Goal: Transaction & Acquisition: Book appointment/travel/reservation

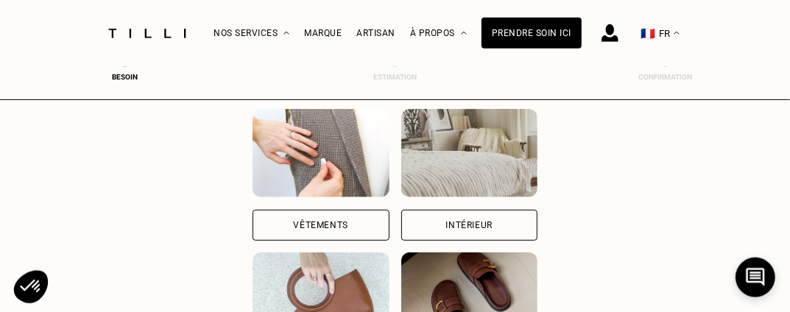
scroll to position [169, 0]
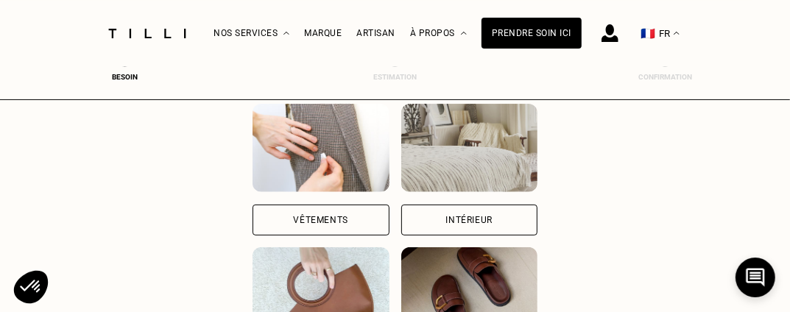
click at [305, 218] on div "Vêtements" at bounding box center [321, 220] width 54 height 9
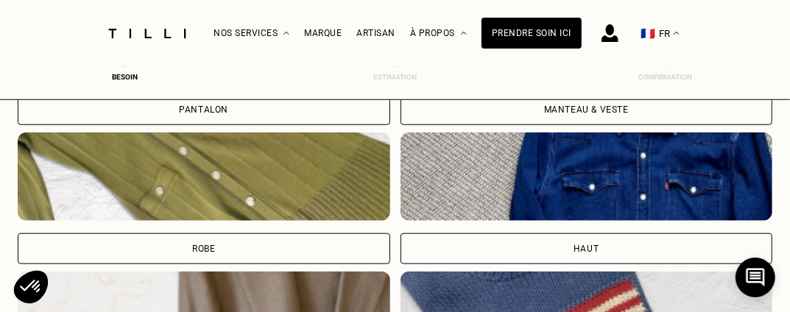
scroll to position [654, 5]
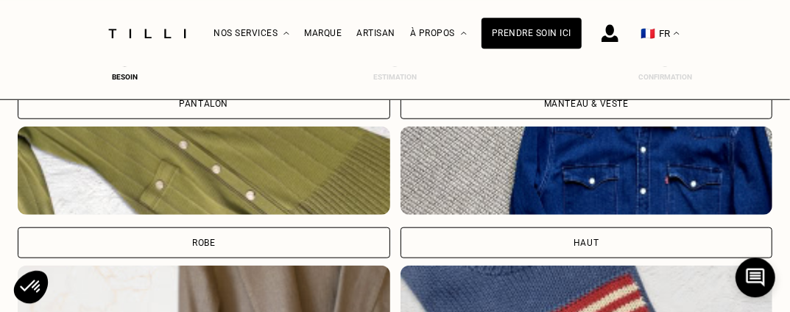
click at [230, 235] on div "Robe" at bounding box center [204, 242] width 372 height 31
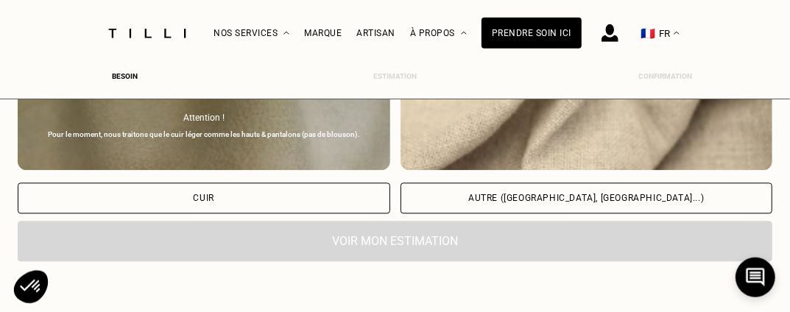
scroll to position [1813, 5]
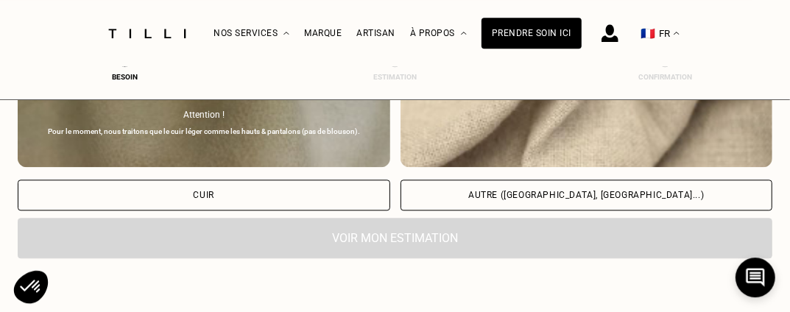
click at [542, 191] on div "Autre ([GEOGRAPHIC_DATA], [GEOGRAPHIC_DATA]...)" at bounding box center [586, 195] width 236 height 9
select select "FR"
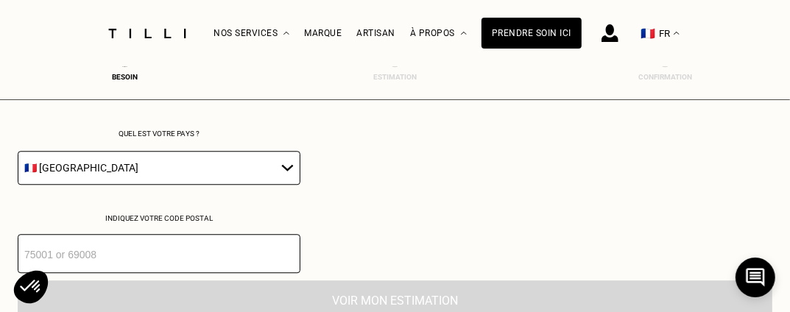
scroll to position [2000, 5]
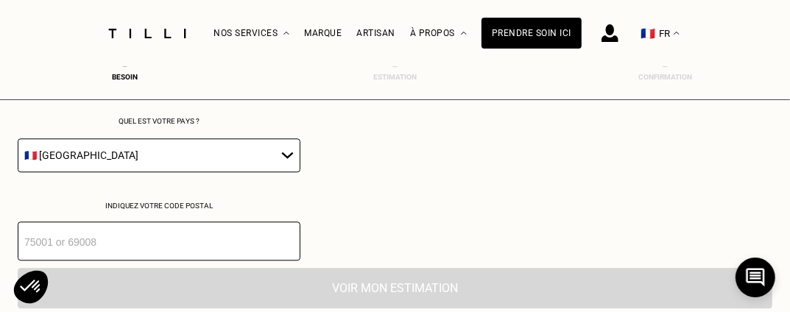
click at [215, 227] on input "number" at bounding box center [159, 241] width 283 height 39
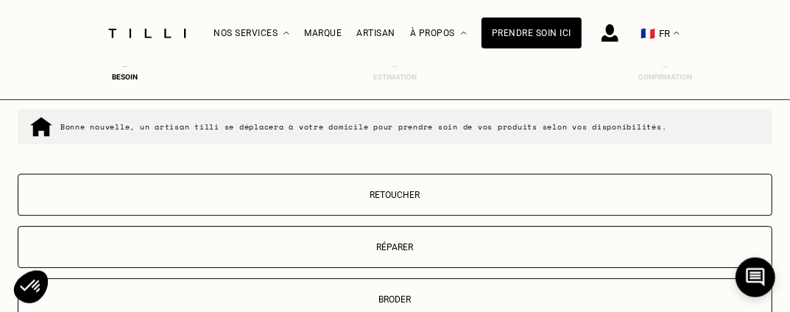
scroll to position [2250, 5]
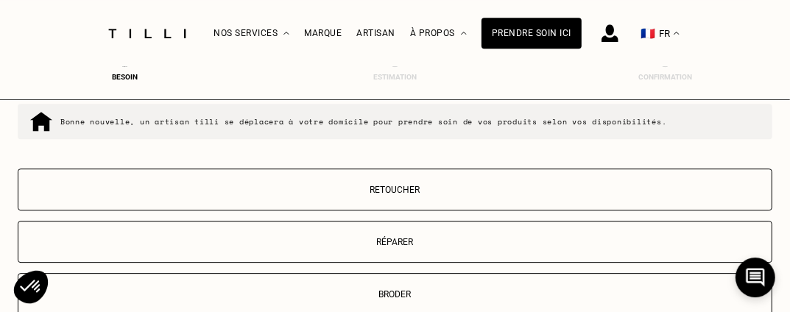
type input "75014"
click at [398, 185] on p "Retoucher" at bounding box center [395, 190] width 738 height 10
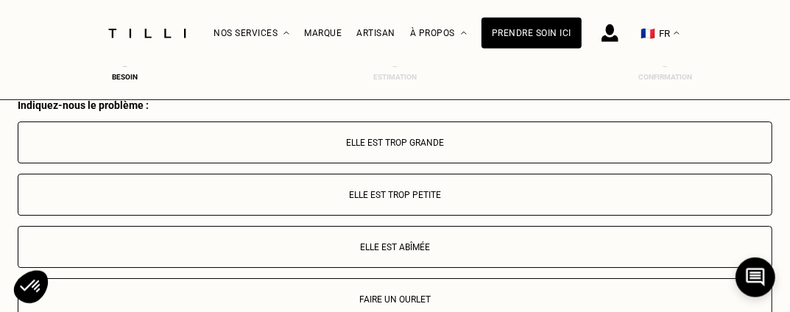
scroll to position [2548, 5]
click at [409, 301] on p "Faire un ourlet" at bounding box center [395, 299] width 738 height 10
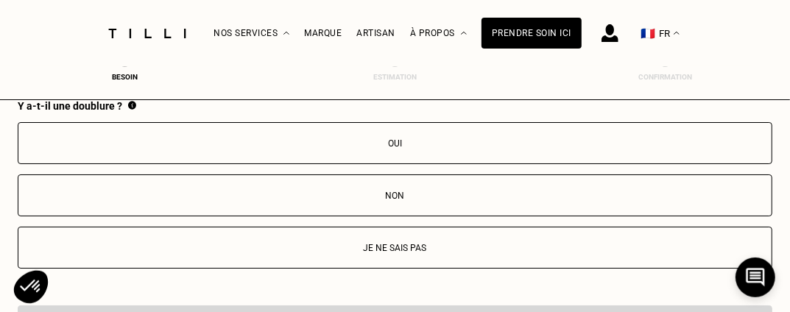
scroll to position [2851, 5]
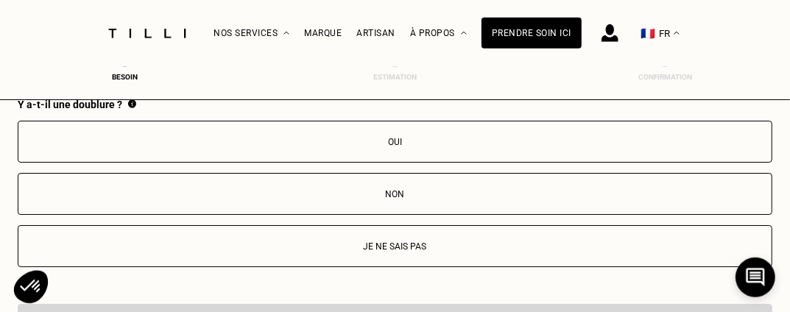
drag, startPoint x: 788, startPoint y: 238, endPoint x: 790, endPoint y: 227, distance: 10.5
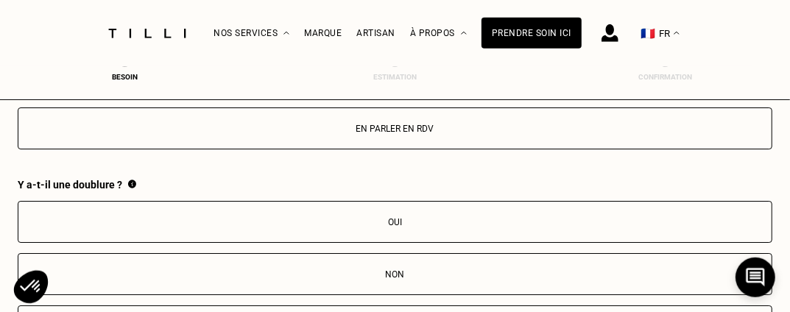
scroll to position [2766, 5]
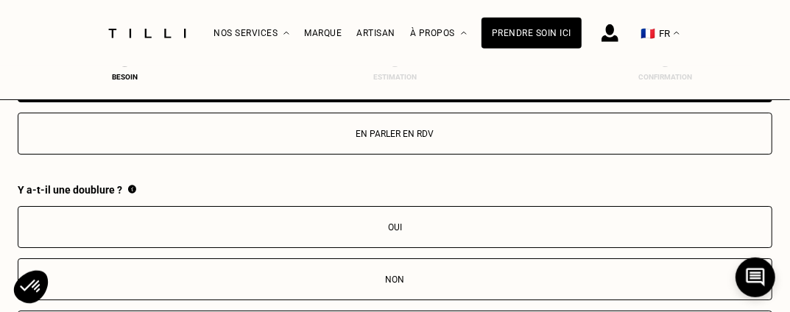
click at [412, 222] on p "Oui" at bounding box center [395, 227] width 738 height 10
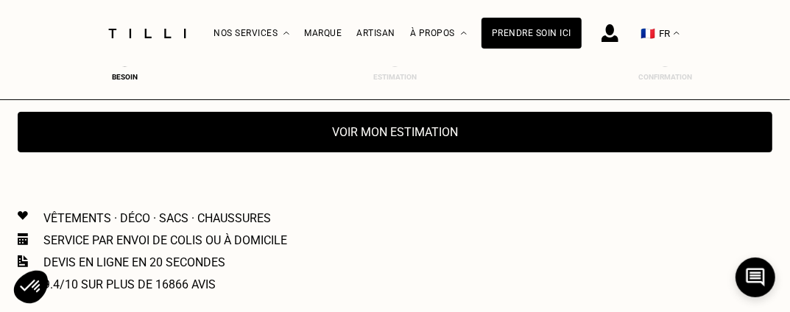
scroll to position [3027, 5]
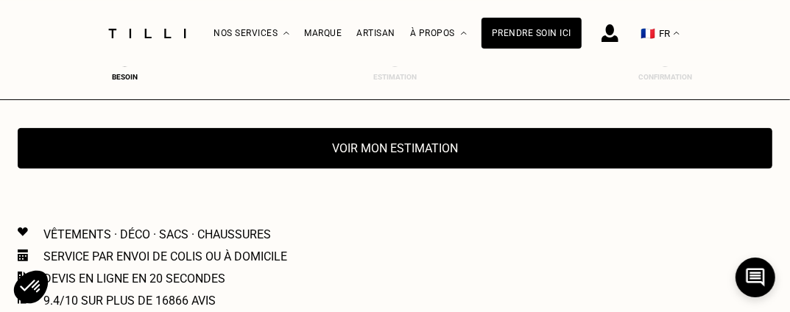
click at [393, 149] on button "Voir mon estimation" at bounding box center [395, 148] width 754 height 40
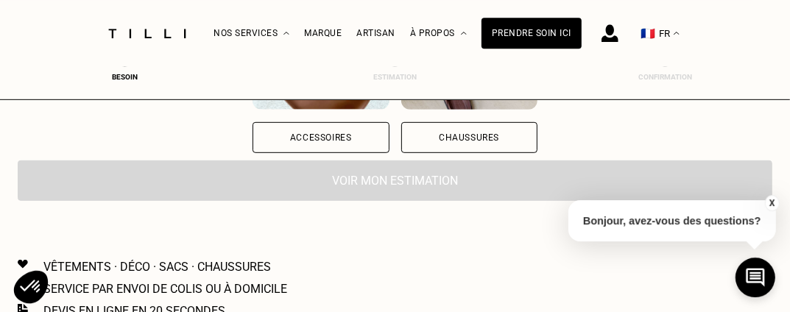
scroll to position [382, 0]
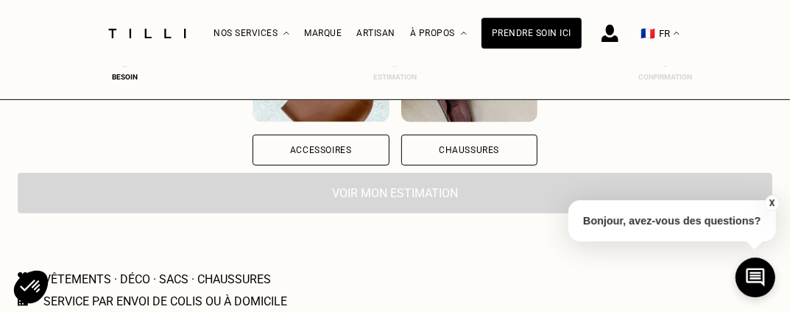
click at [464, 190] on div "Voir mon estimation" at bounding box center [395, 193] width 754 height 40
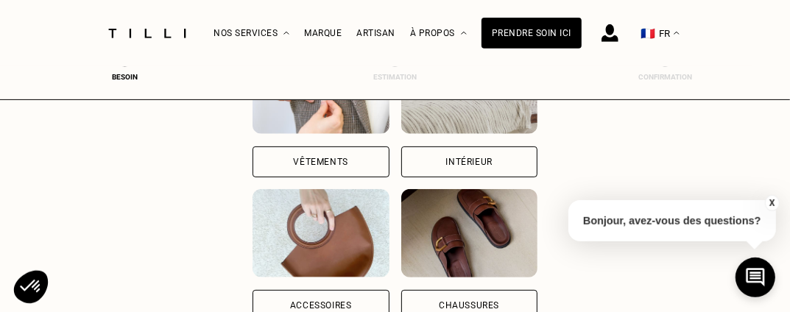
scroll to position [211, 0]
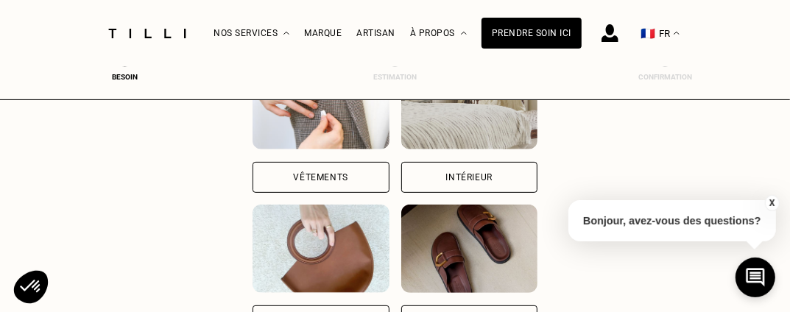
click at [261, 175] on div "Vêtements" at bounding box center [320, 177] width 136 height 31
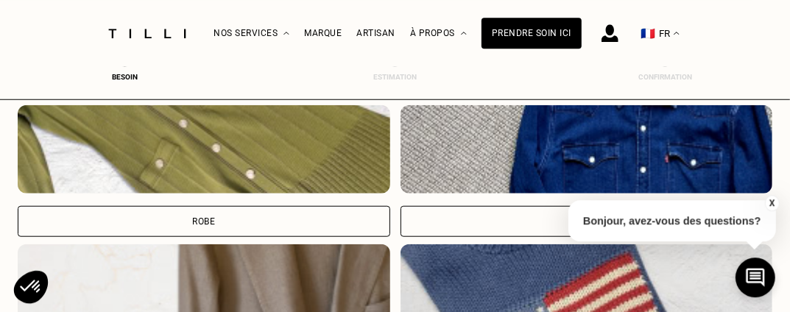
scroll to position [671, 5]
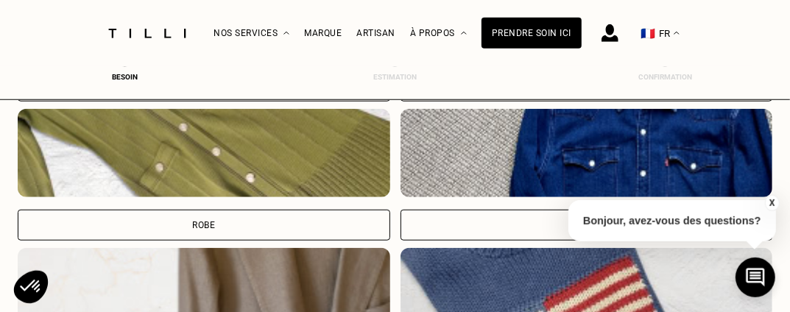
click at [177, 219] on div "Robe" at bounding box center [204, 225] width 372 height 31
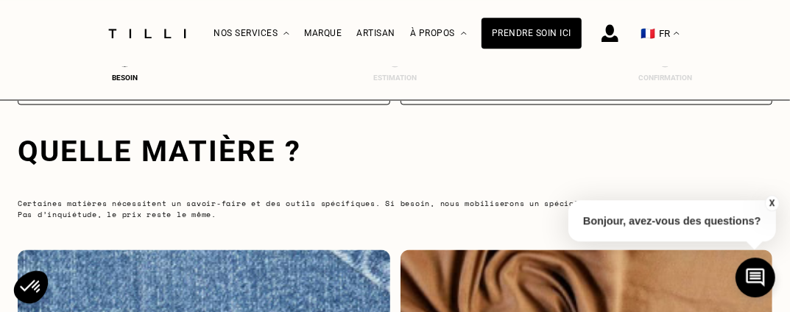
scroll to position [1368, 5]
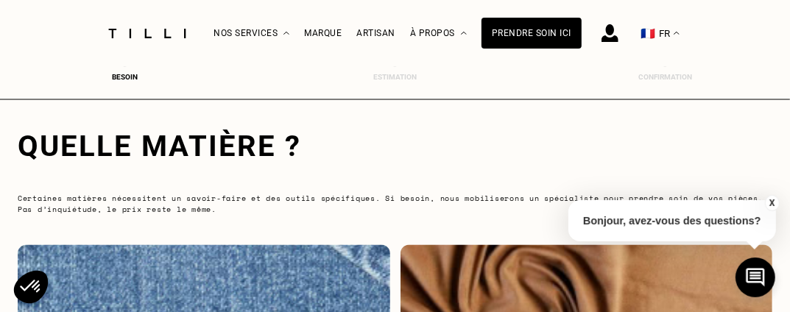
click at [775, 202] on button "X" at bounding box center [771, 203] width 15 height 16
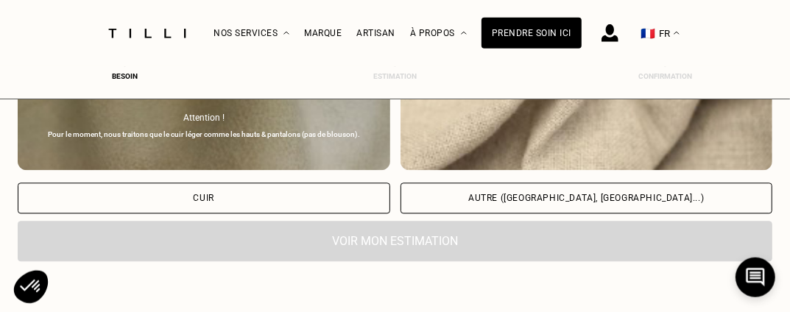
scroll to position [1825, 5]
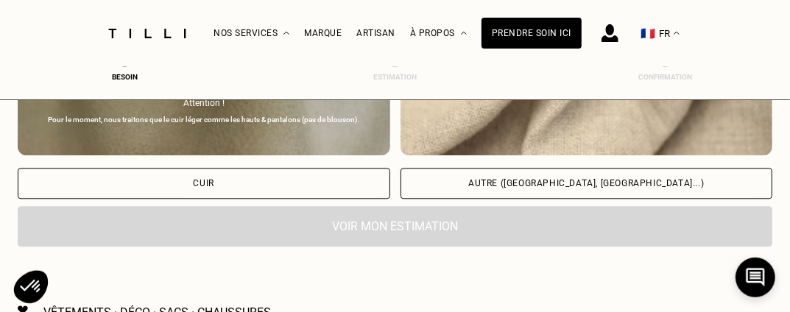
click at [591, 179] on div "Autre ([GEOGRAPHIC_DATA], [GEOGRAPHIC_DATA]...)" at bounding box center [586, 183] width 236 height 9
select select "FR"
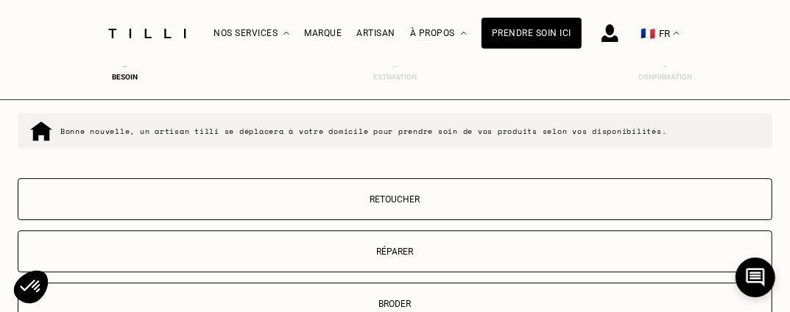
scroll to position [2303, 5]
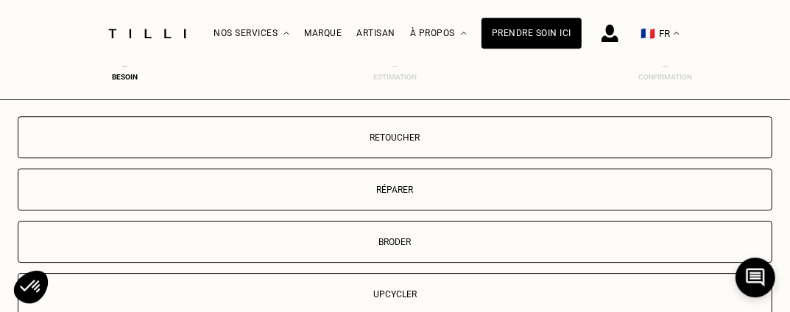
click at [448, 132] on p "Retoucher" at bounding box center [395, 137] width 738 height 10
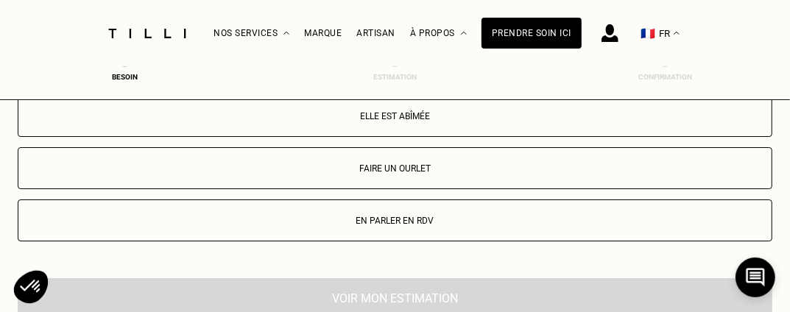
scroll to position [2684, 5]
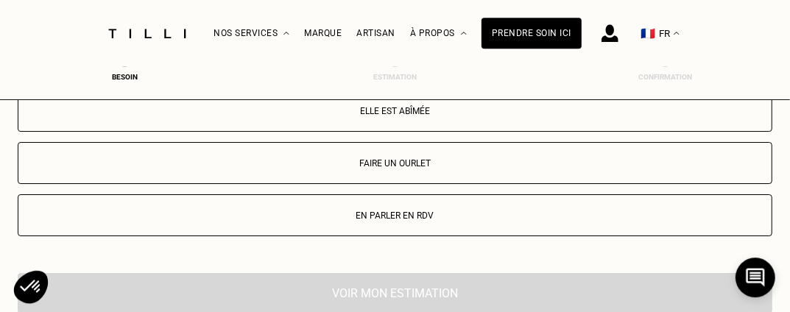
click at [401, 152] on button "Faire un ourlet" at bounding box center [395, 163] width 754 height 42
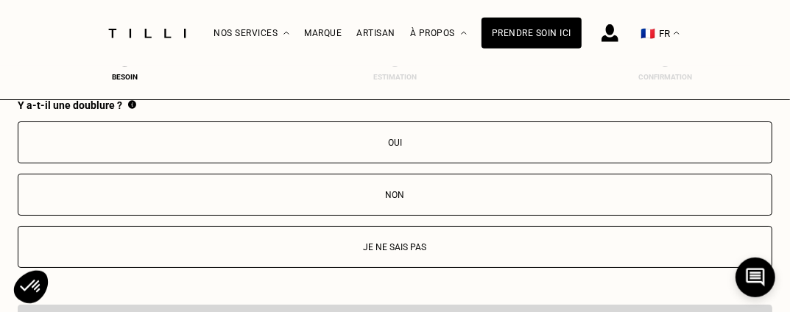
scroll to position [2851, 5]
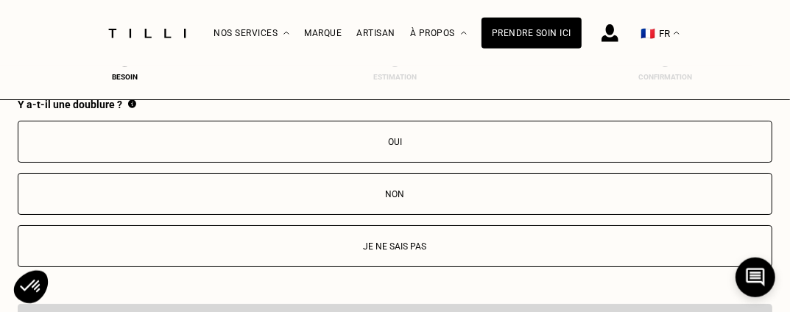
click at [425, 149] on button "Oui" at bounding box center [395, 142] width 754 height 42
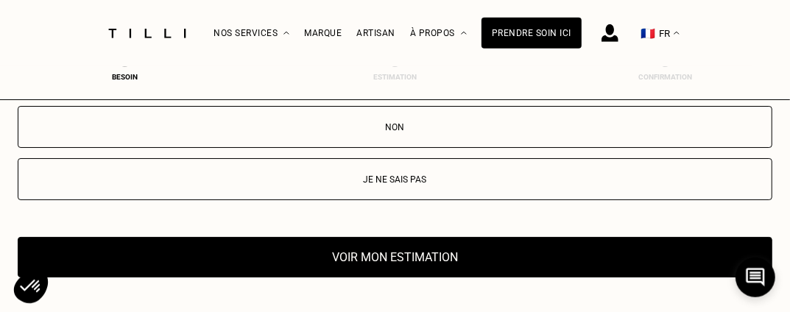
scroll to position [2967, 5]
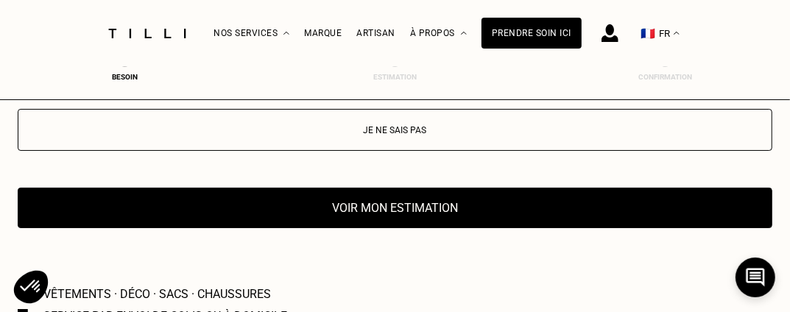
click at [382, 199] on button "Voir mon estimation" at bounding box center [395, 208] width 754 height 40
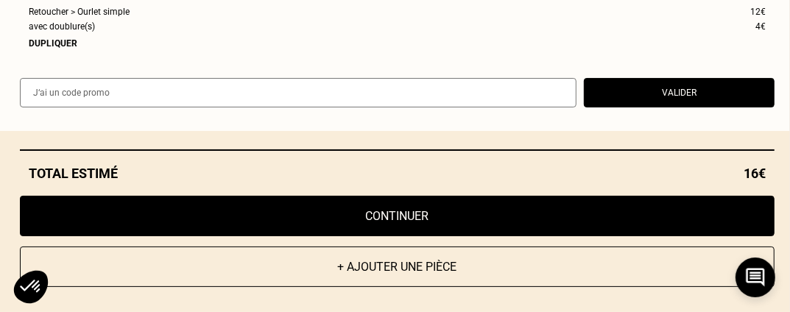
click at [426, 268] on button "+ Ajouter une pièce" at bounding box center [397, 267] width 754 height 40
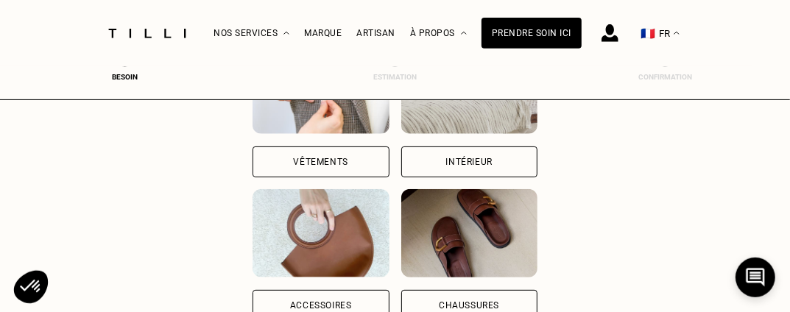
scroll to position [229, 0]
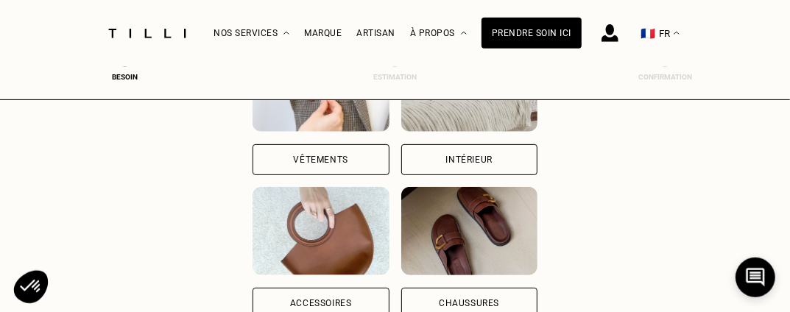
click at [291, 160] on div "Vêtements" at bounding box center [320, 159] width 136 height 31
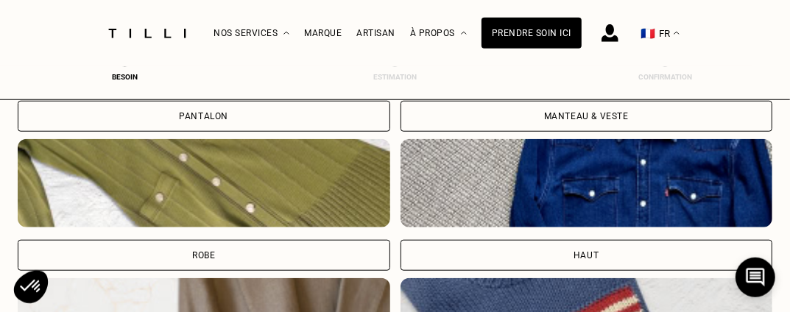
scroll to position [651, 5]
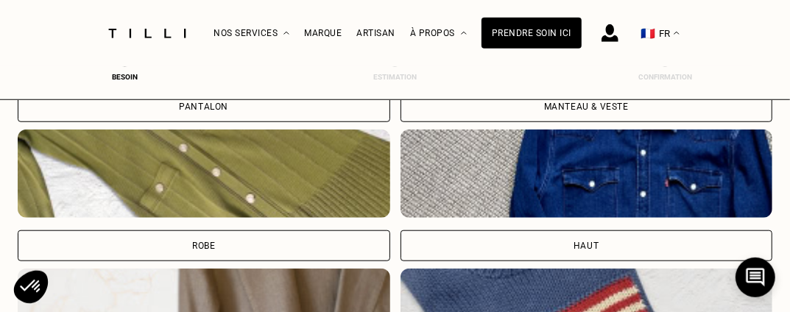
click at [312, 255] on div "Robe" at bounding box center [204, 245] width 372 height 31
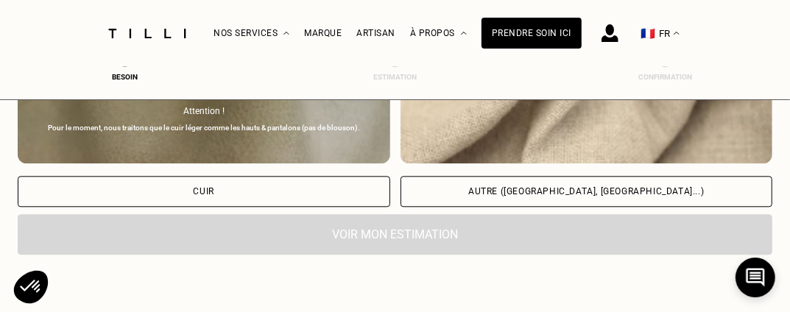
scroll to position [1809, 5]
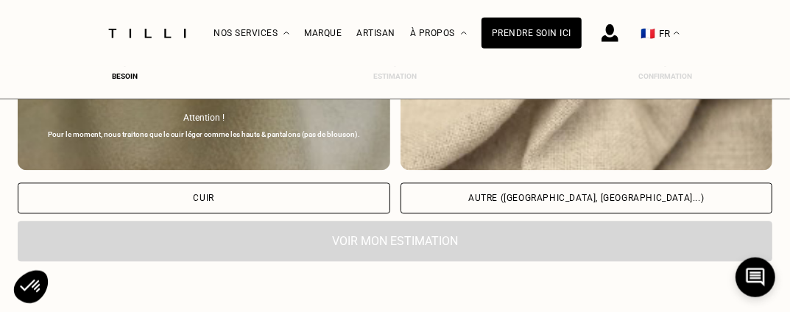
click at [527, 194] on div "Autre ([GEOGRAPHIC_DATA], [GEOGRAPHIC_DATA]...)" at bounding box center [586, 198] width 236 height 9
select select "FR"
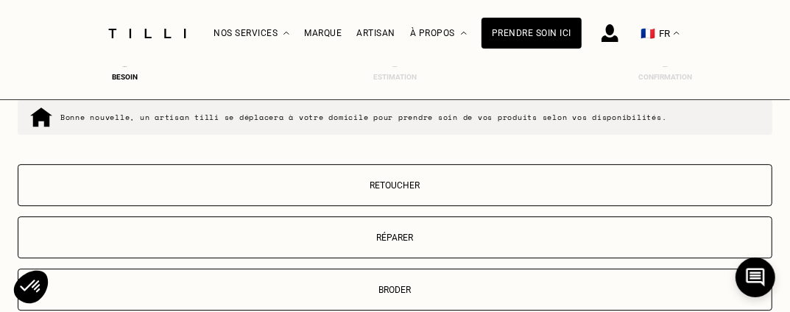
scroll to position [2259, 5]
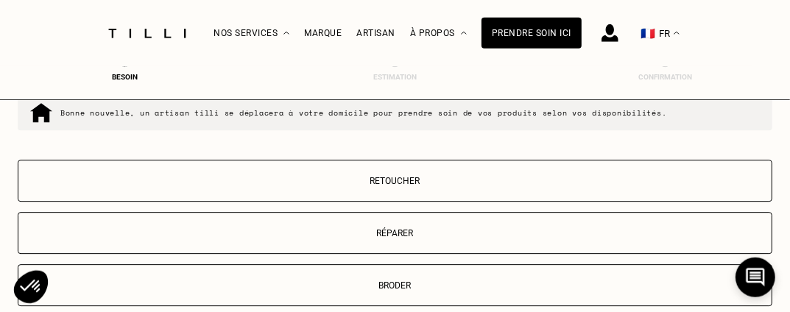
click at [420, 176] on p "Retoucher" at bounding box center [395, 181] width 738 height 10
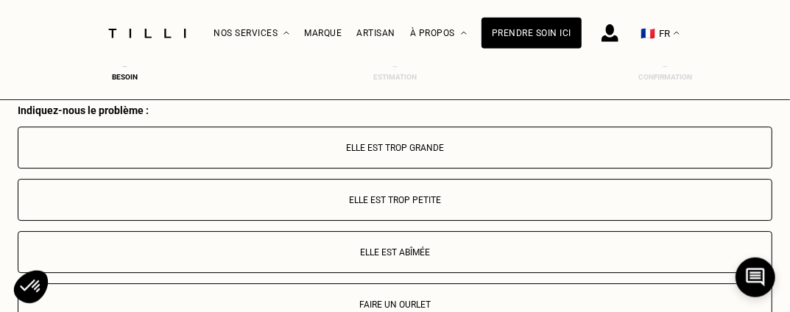
scroll to position [2548, 5]
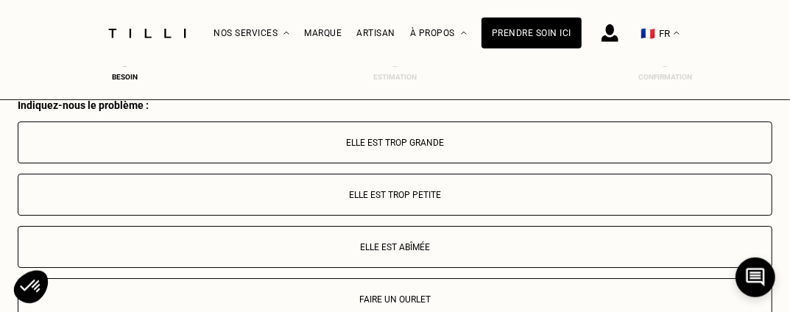
click at [421, 294] on p "Faire un ourlet" at bounding box center [395, 299] width 738 height 10
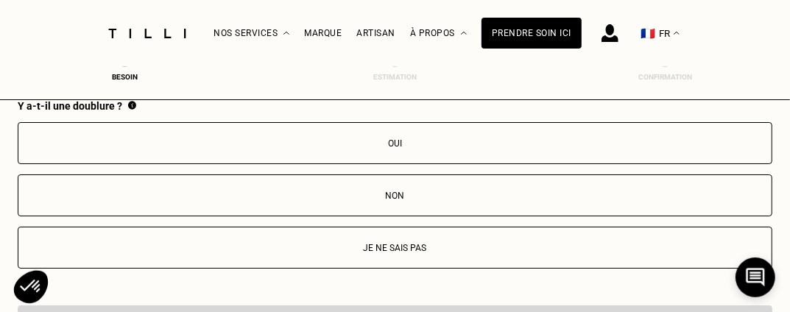
scroll to position [2851, 5]
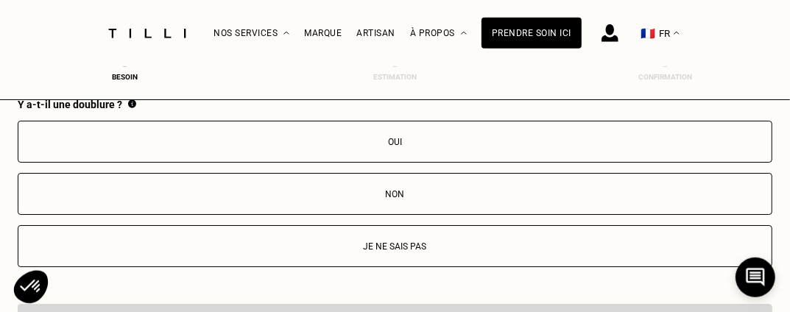
click at [399, 141] on p "Oui" at bounding box center [395, 142] width 738 height 10
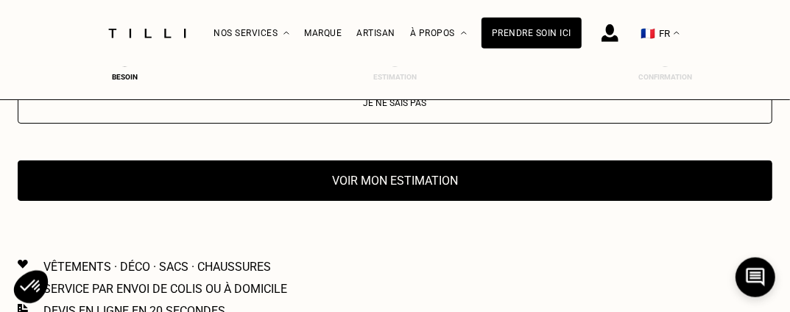
scroll to position [3082, 5]
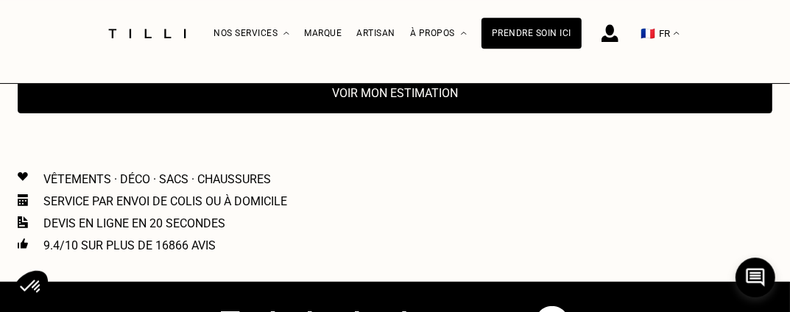
click at [393, 95] on button "Voir mon estimation" at bounding box center [395, 93] width 754 height 40
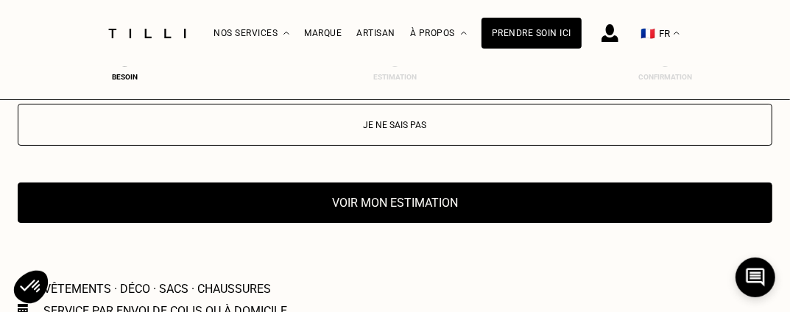
scroll to position [2967, 5]
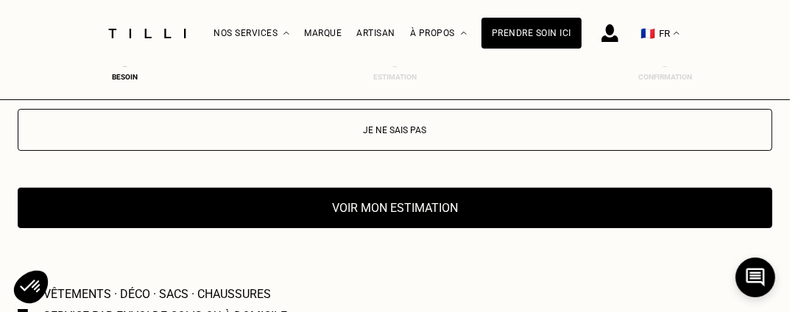
click at [417, 211] on button "Voir mon estimation" at bounding box center [395, 208] width 754 height 40
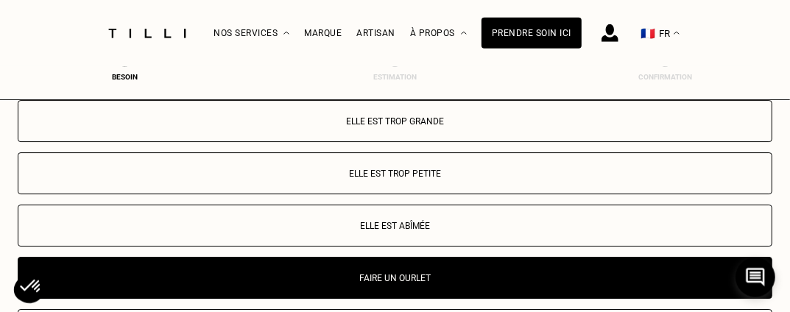
scroll to position [2563, 5]
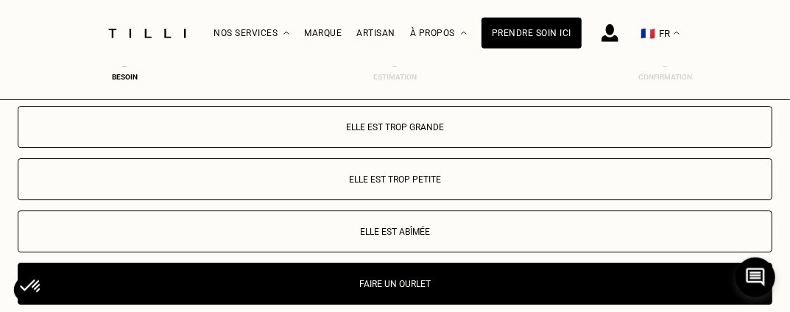
click at [671, 81] on div "Confirmation" at bounding box center [665, 77] width 59 height 8
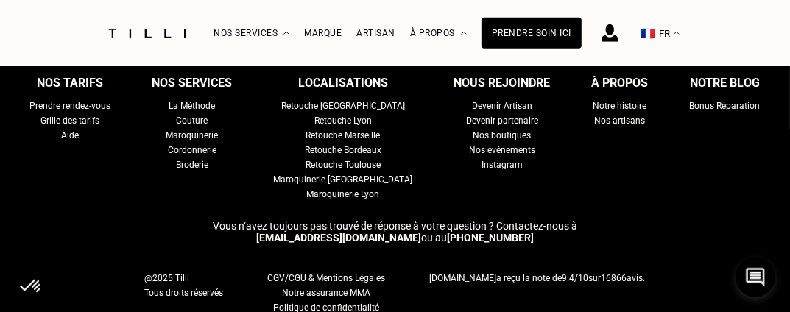
scroll to position [3430, 5]
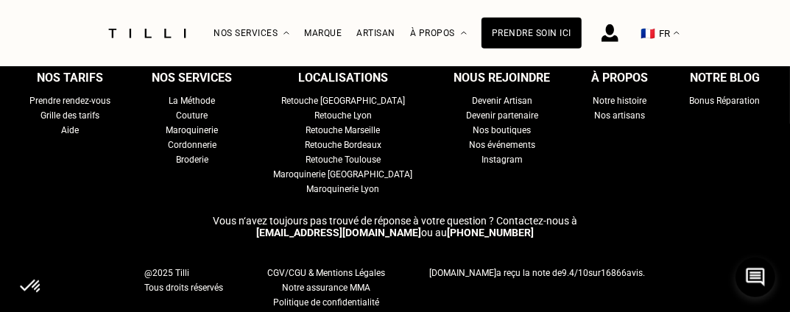
click at [476, 128] on div "Nos boutiques" at bounding box center [502, 130] width 58 height 15
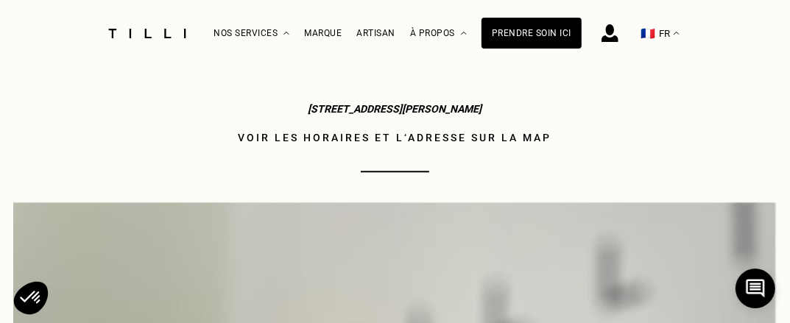
scroll to position [1799, 0]
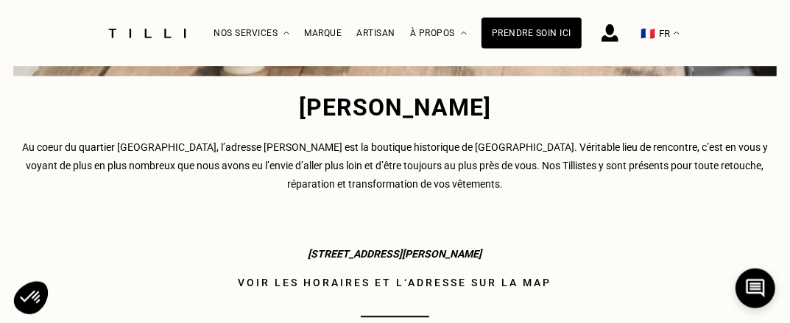
click at [762, 151] on p "Au coeur du quartier [GEOGRAPHIC_DATA], l’adresse [PERSON_NAME] est la boutique…" at bounding box center [394, 166] width 763 height 55
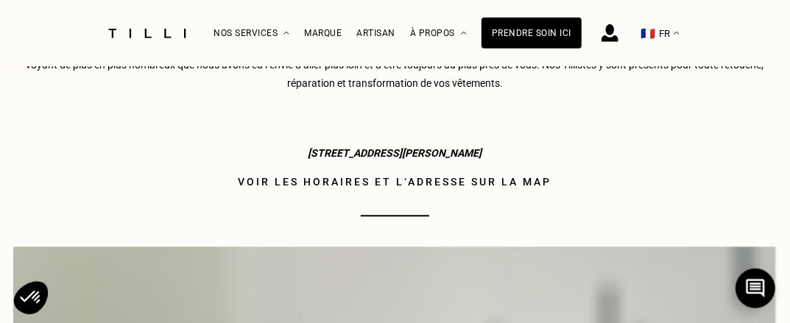
scroll to position [1912, 0]
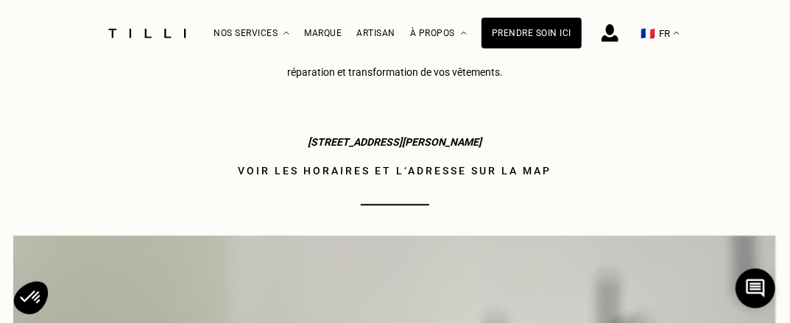
click at [404, 160] on div "[PERSON_NAME] Au coeur du quartier [GEOGRAPHIC_DATA], l’adresse [PERSON_NAME] e…" at bounding box center [394, 72] width 763 height 216
click at [404, 166] on link "Voir les horaires et l‘adresse sur la map" at bounding box center [394, 171] width 763 height 18
click at [415, 179] on link "Voir les horaires et l‘adresse sur la map" at bounding box center [394, 171] width 763 height 18
click at [350, 171] on link "Voir les horaires et l‘adresse sur la map" at bounding box center [394, 171] width 763 height 18
